Goal: Task Accomplishment & Management: Manage account settings

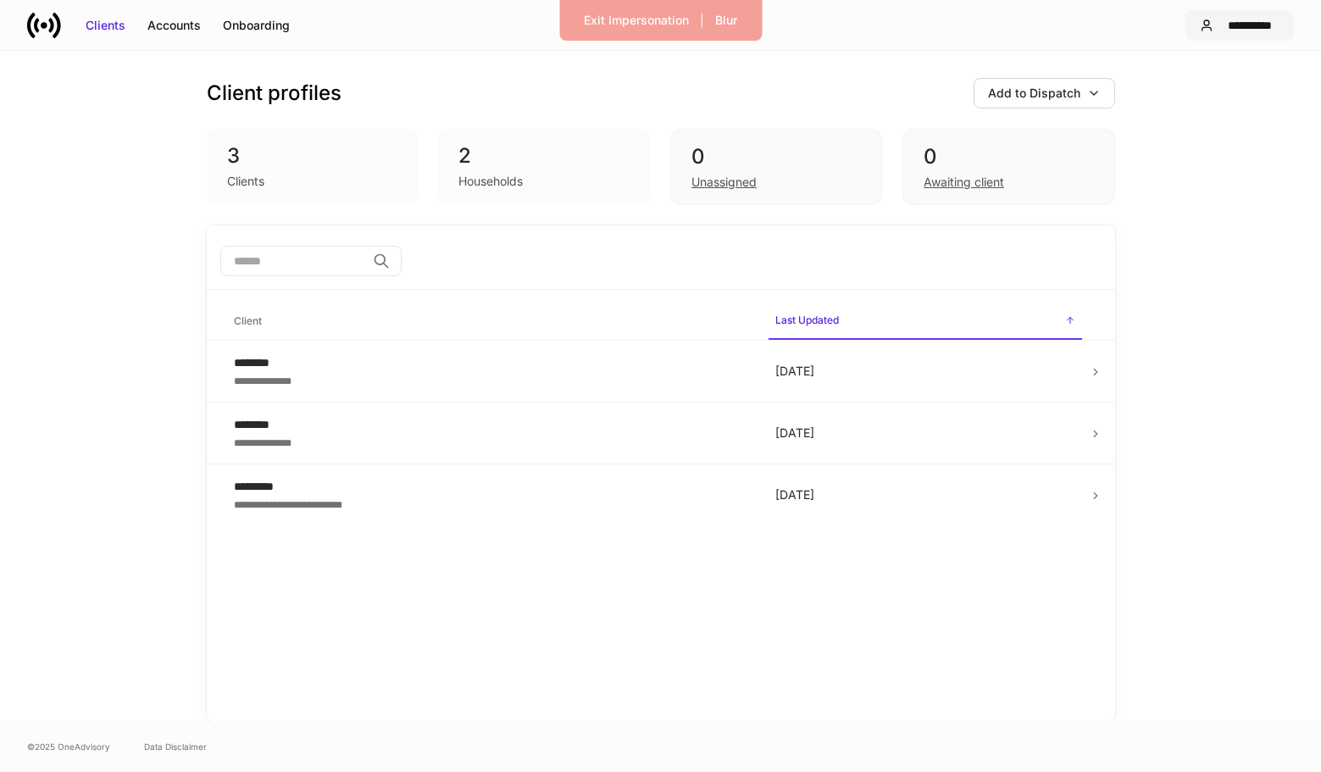
click at [1251, 30] on div "**********" at bounding box center [1249, 25] width 59 height 17
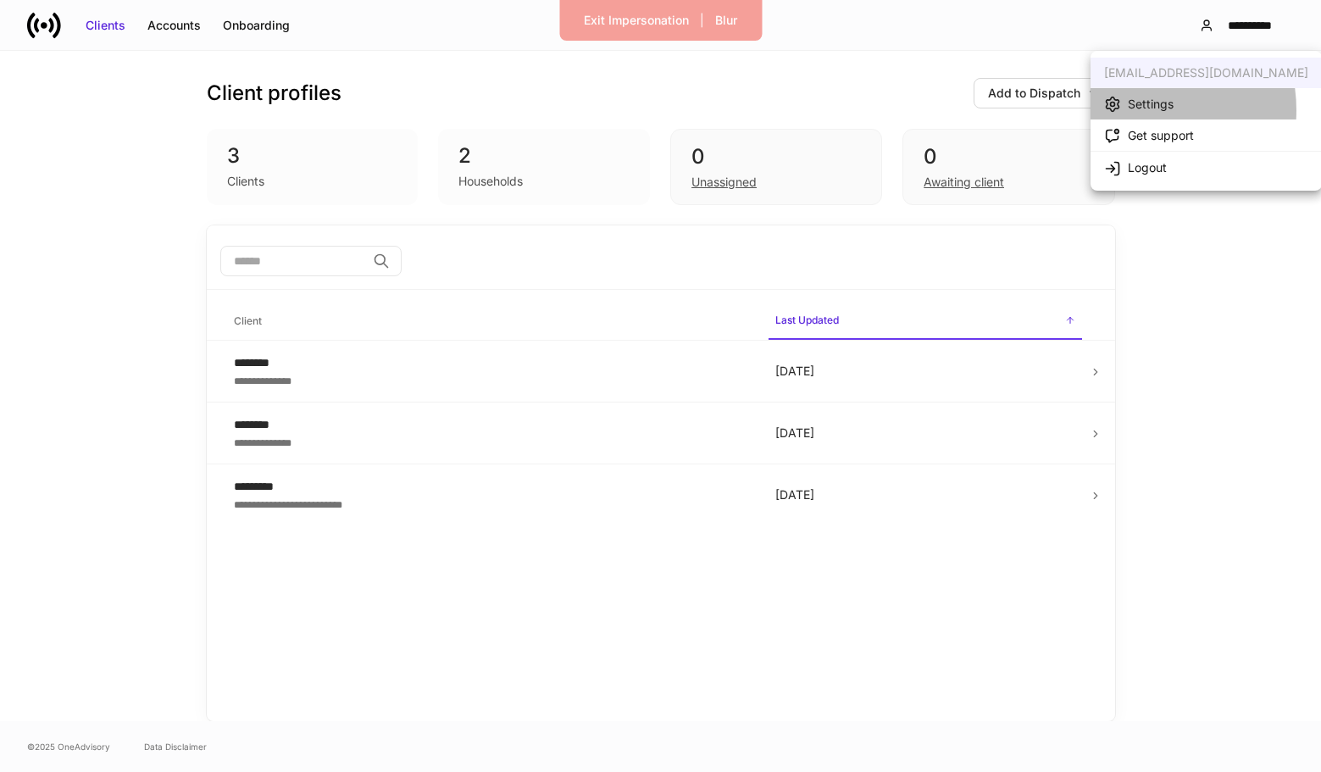
click at [1132, 110] on div "Settings" at bounding box center [1150, 104] width 46 height 17
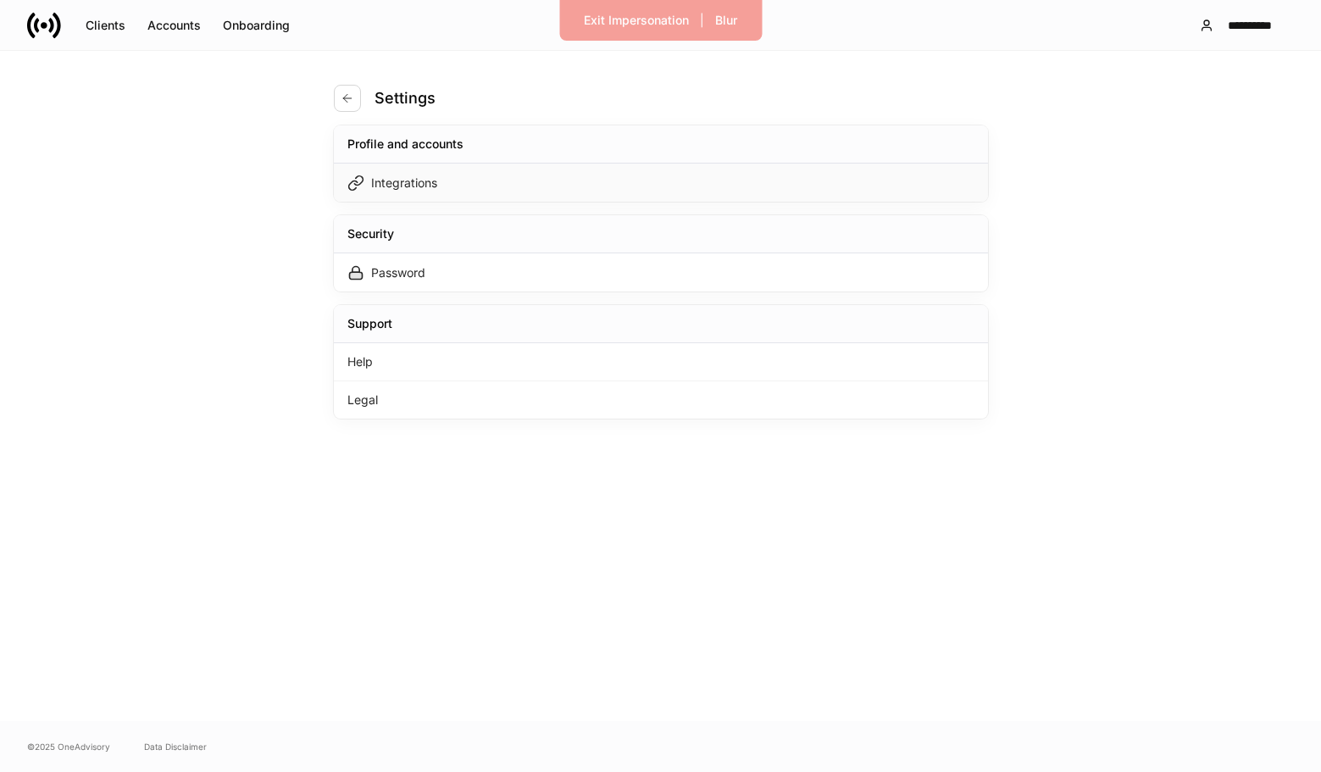
click at [678, 200] on div "Integrations" at bounding box center [661, 182] width 654 height 38
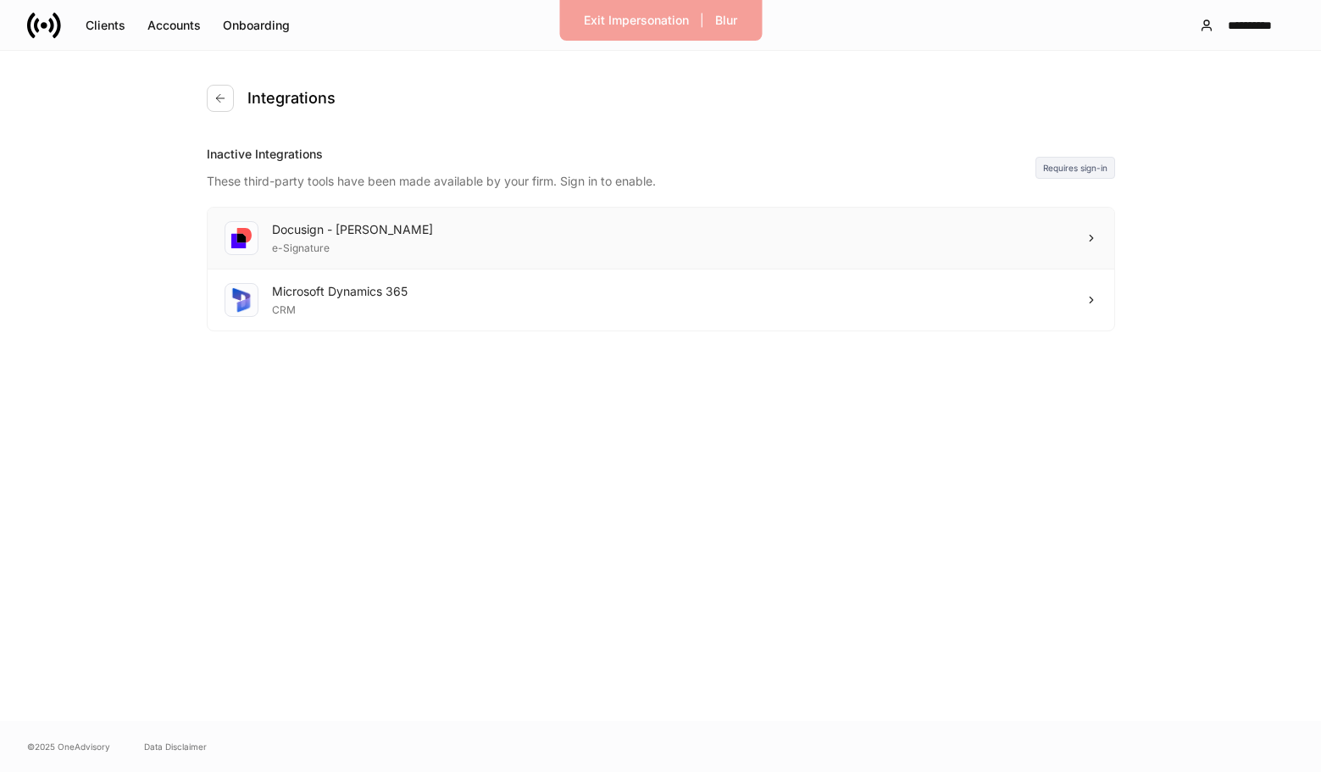
click at [872, 225] on div "Docusign - [PERSON_NAME] e-Signature" at bounding box center [661, 239] width 906 height 62
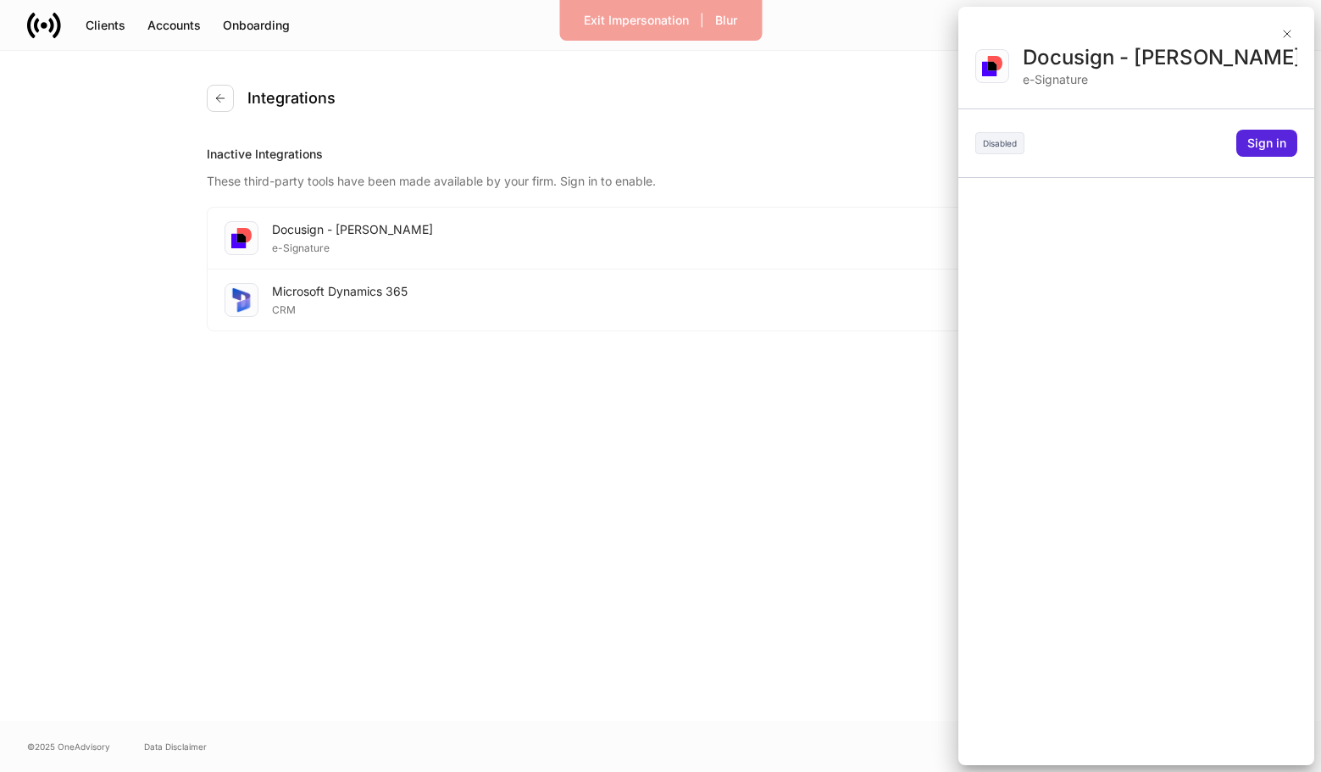
click at [855, 185] on div at bounding box center [660, 386] width 1321 height 772
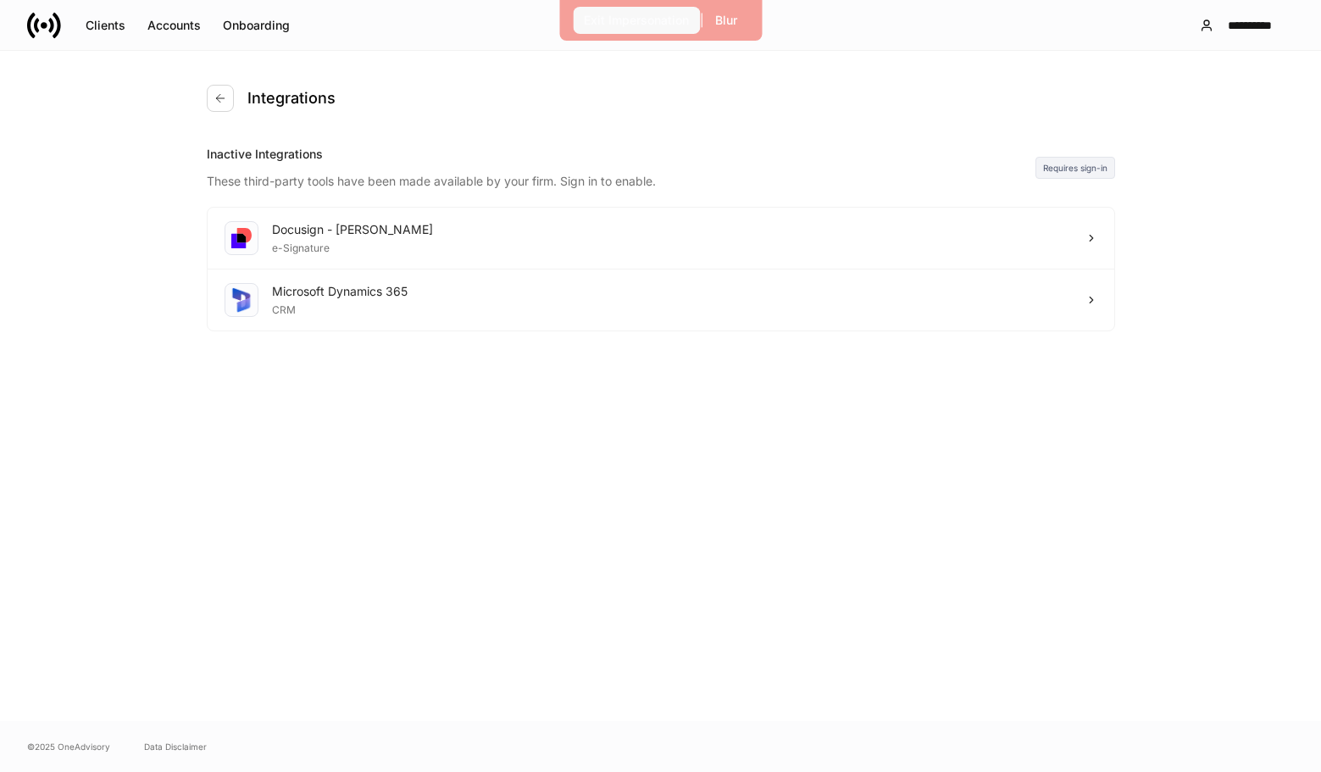
click at [606, 17] on div "Exit Impersonation" at bounding box center [636, 20] width 105 height 17
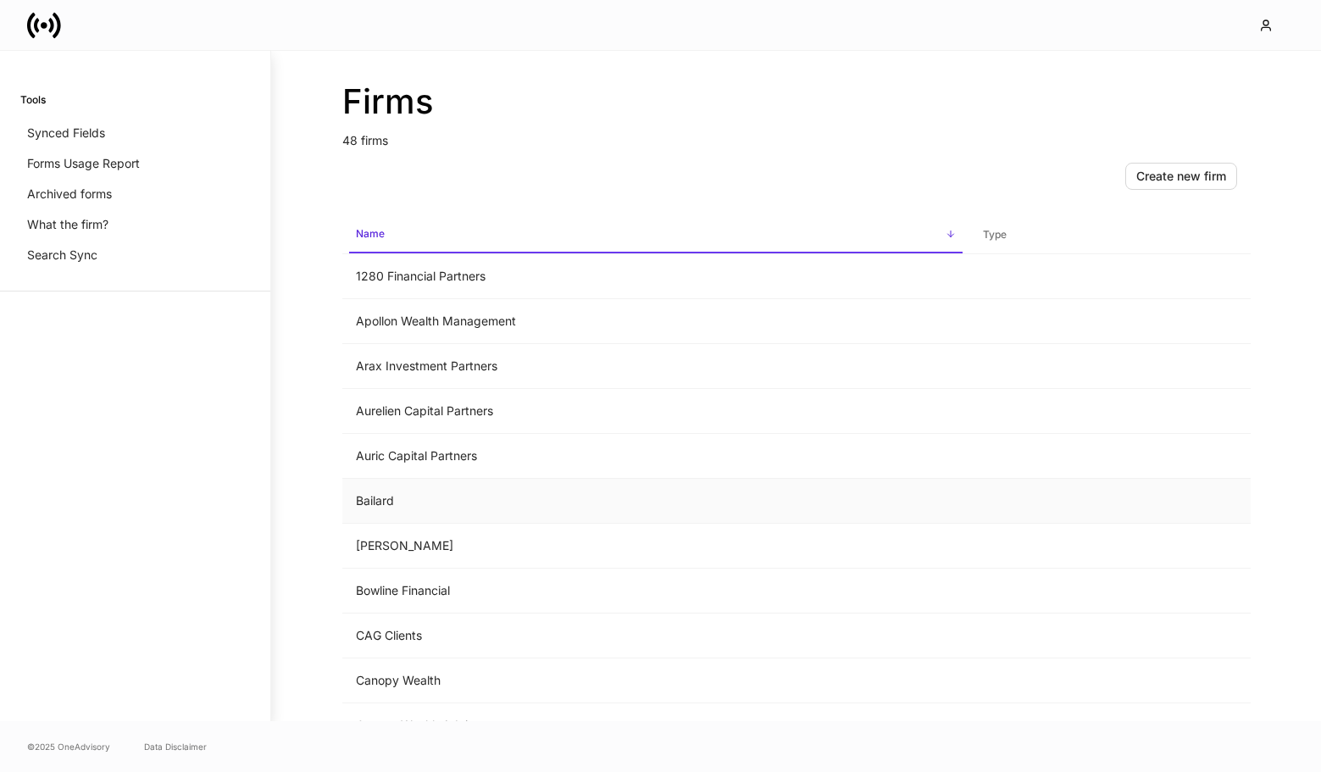
click at [401, 496] on td "Bailard" at bounding box center [655, 501] width 627 height 45
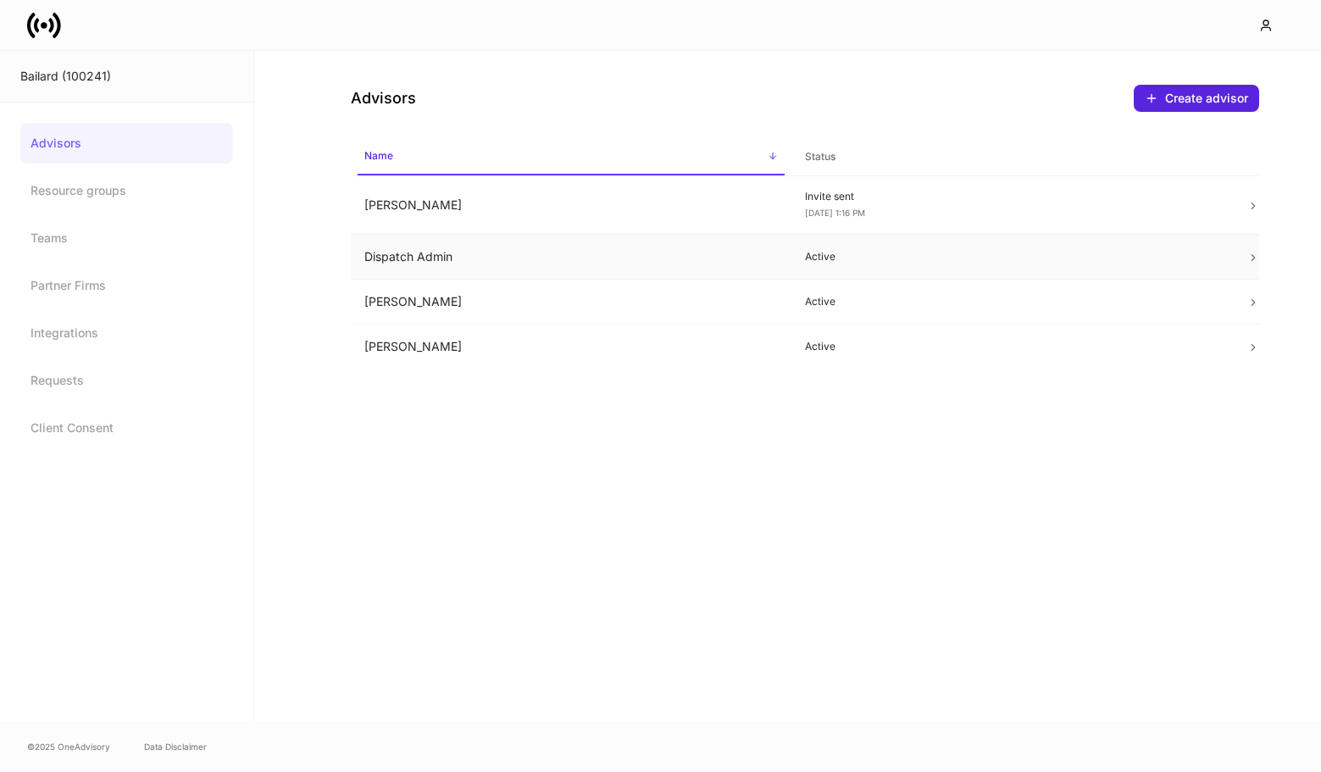
click at [794, 261] on td "Active" at bounding box center [1011, 257] width 441 height 45
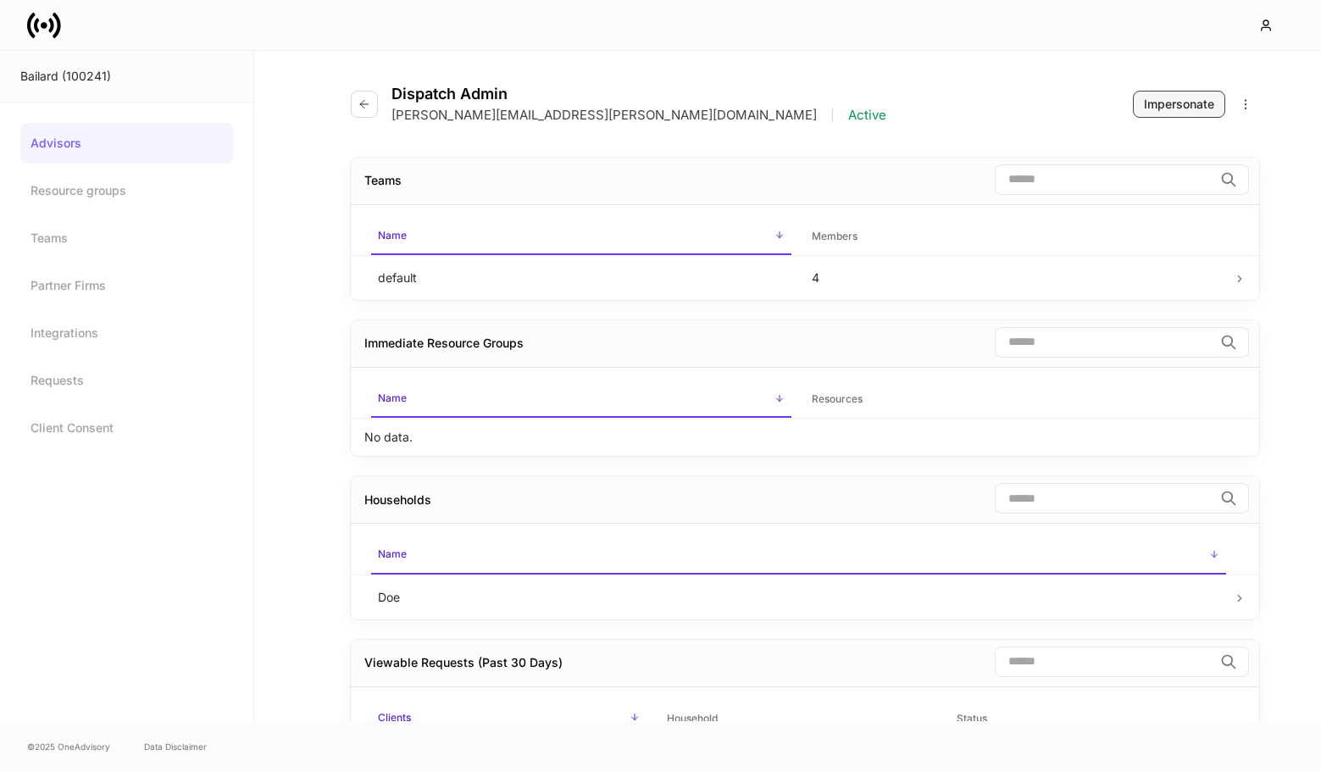
click at [1154, 113] on button "Impersonate" at bounding box center [1178, 104] width 92 height 27
click at [40, 27] on icon at bounding box center [44, 25] width 34 height 34
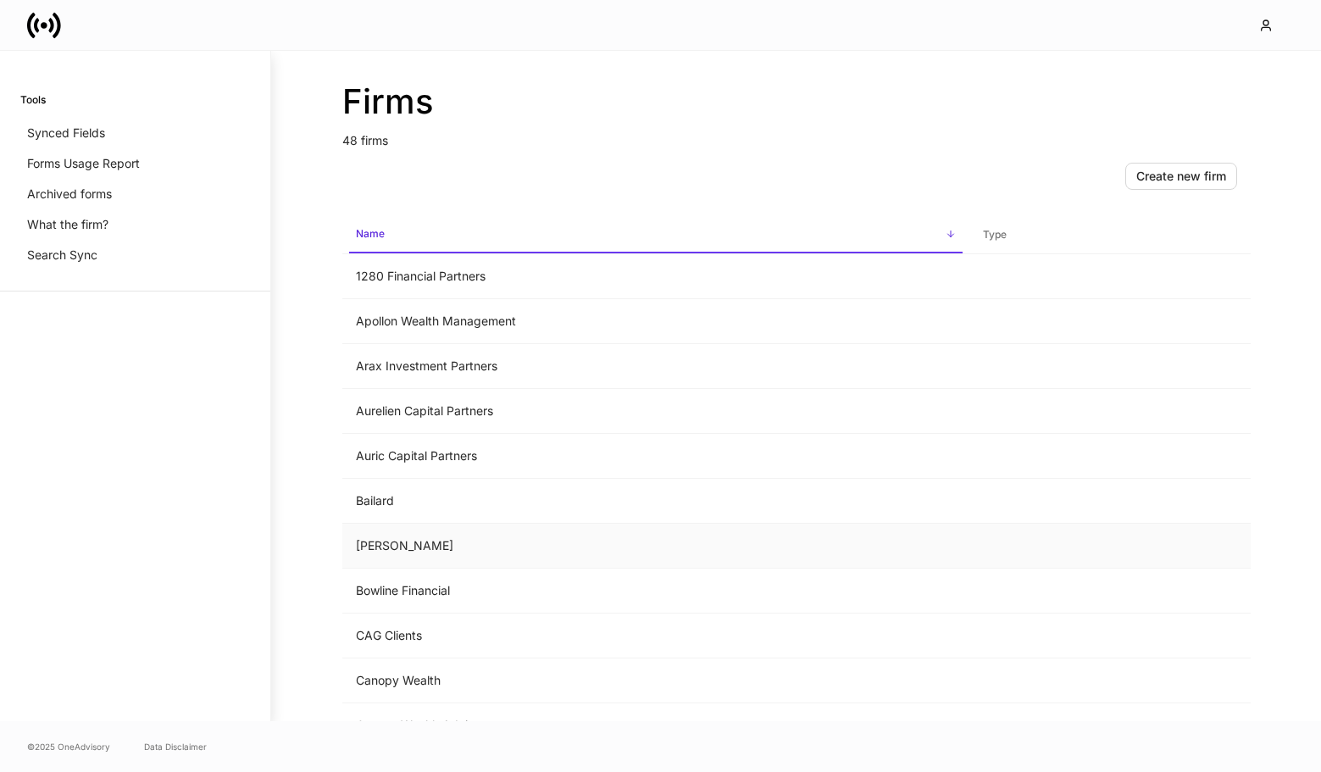
click at [421, 534] on td "Bartlett" at bounding box center [655, 545] width 627 height 45
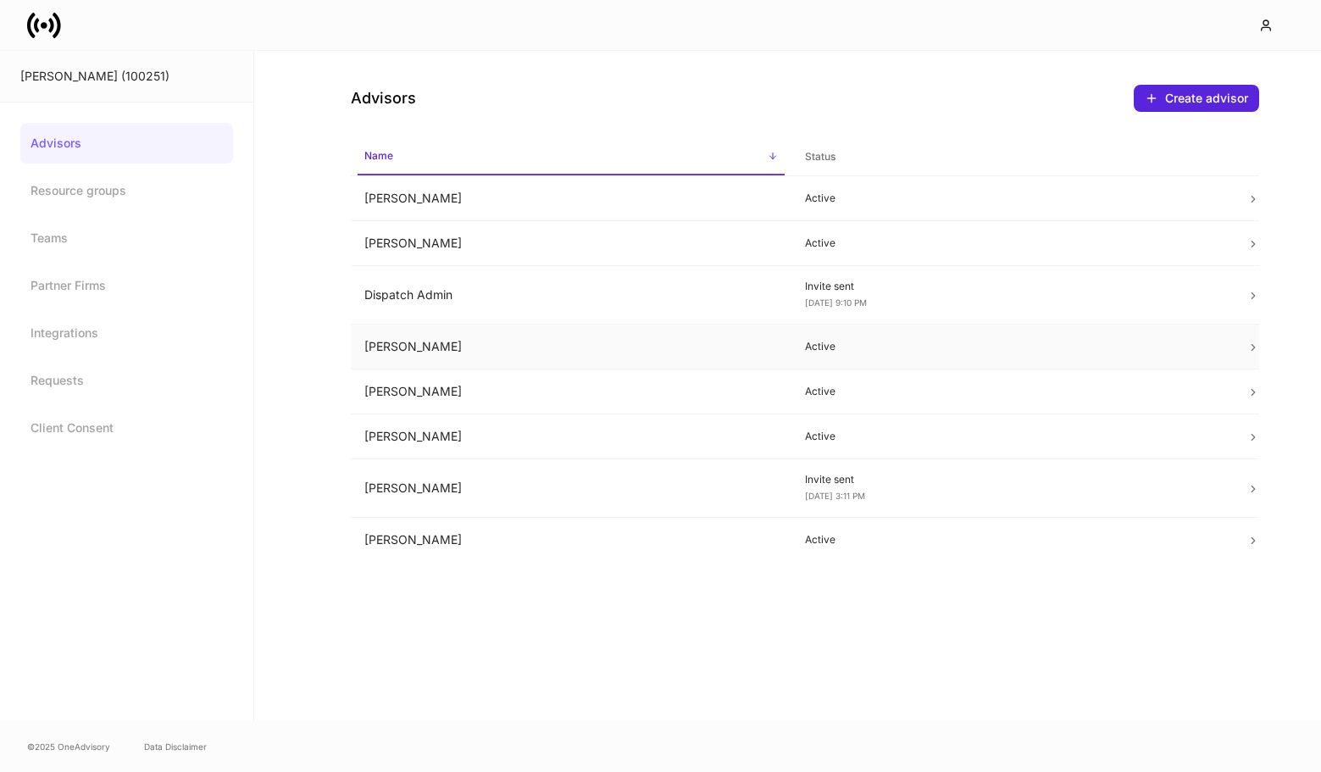
click at [627, 340] on td "Kim Nickol" at bounding box center [571, 346] width 441 height 45
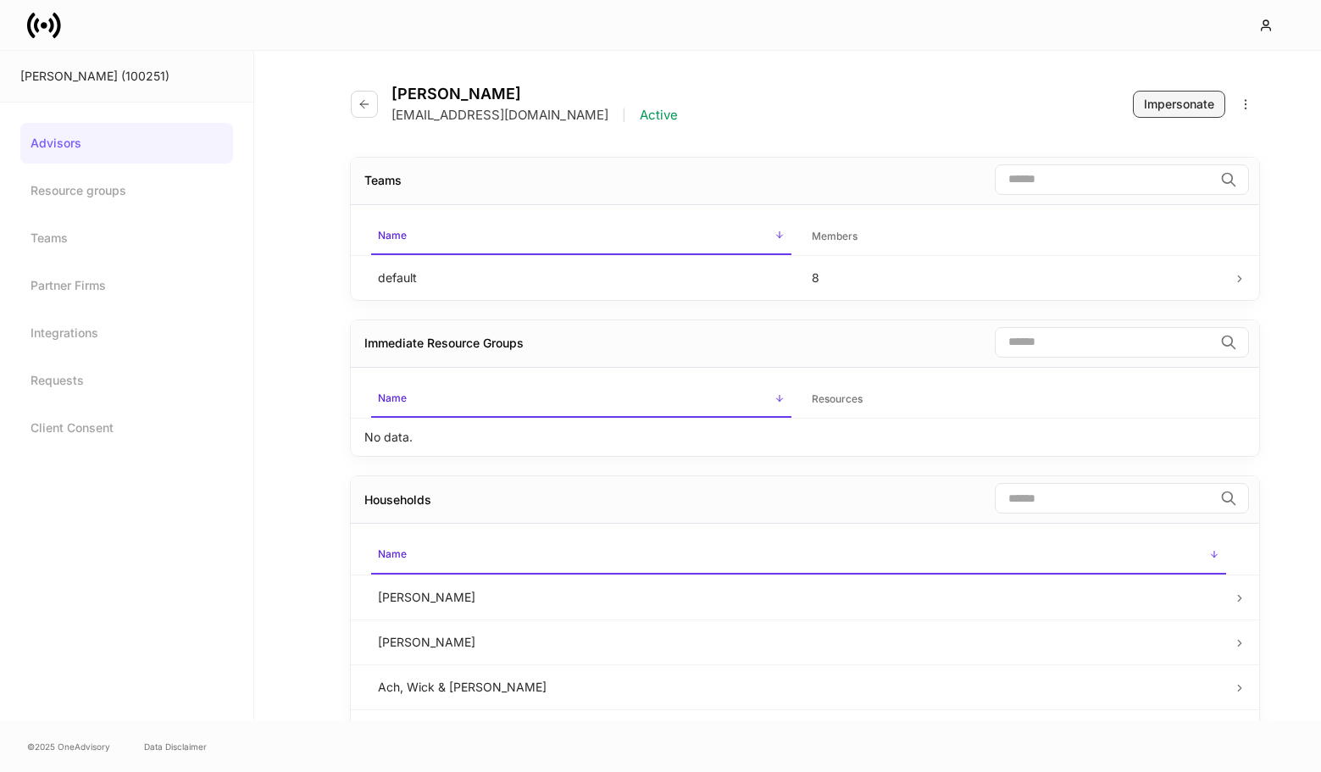
click at [1182, 108] on div "Impersonate" at bounding box center [1178, 104] width 70 height 17
